Goal: Navigation & Orientation: Find specific page/section

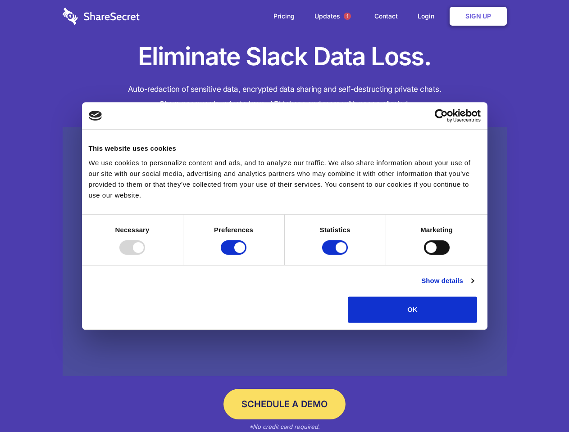
click at [145, 255] on div at bounding box center [132, 248] width 26 height 14
click at [246, 255] on input "Preferences" at bounding box center [234, 248] width 26 height 14
checkbox input "false"
click at [336, 255] on input "Statistics" at bounding box center [335, 248] width 26 height 14
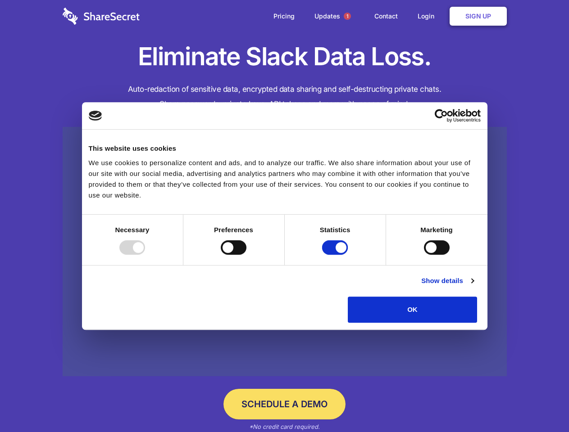
checkbox input "false"
click at [424, 255] on input "Marketing" at bounding box center [437, 248] width 26 height 14
checkbox input "true"
click at [473, 287] on link "Show details" at bounding box center [447, 281] width 52 height 11
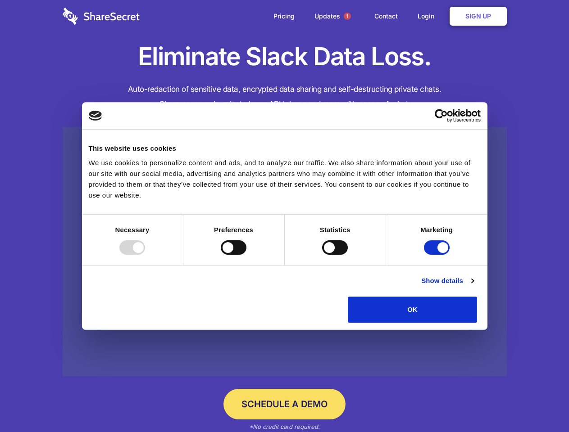
click at [0, 0] on li "Necessary 7 Necessary cookies help make a website usable by enabling basic func…" at bounding box center [0, 0] width 0 height 0
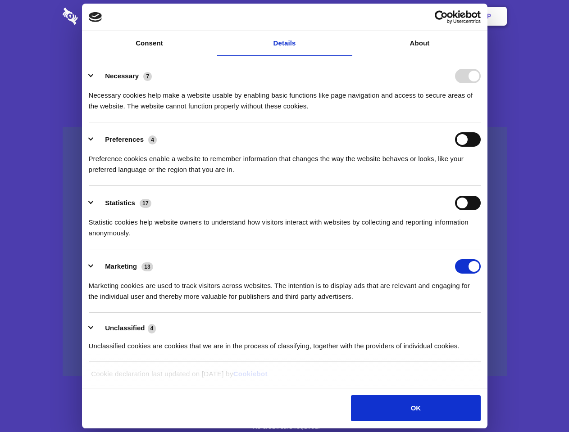
click at [347, 16] on span "1" at bounding box center [347, 16] width 7 height 7
